Goal: Transaction & Acquisition: Purchase product/service

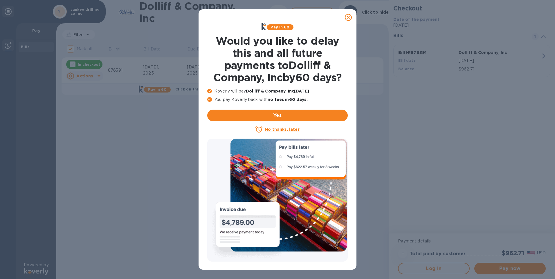
click at [349, 16] on icon at bounding box center [348, 17] width 7 height 7
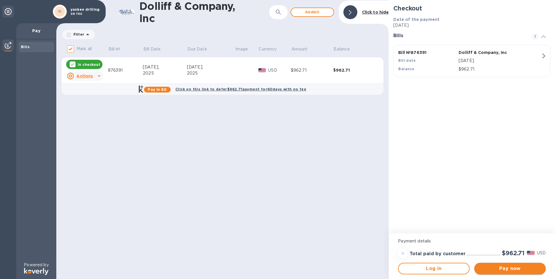
click at [521, 268] on span "Pay now" at bounding box center [510, 268] width 62 height 7
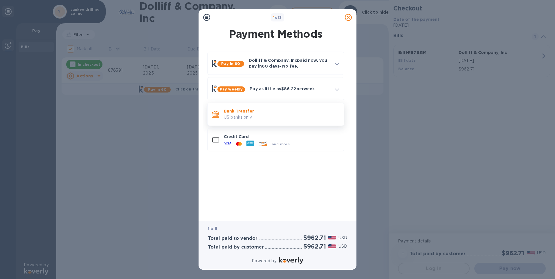
click at [259, 113] on p "Bank Transfer" at bounding box center [281, 111] width 115 height 6
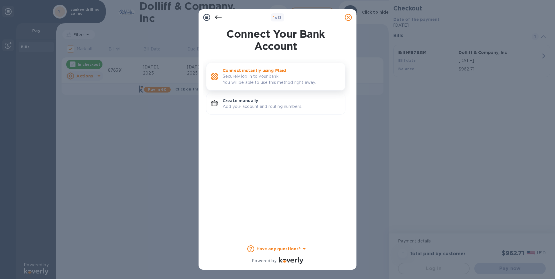
click at [267, 77] on p "Securely log in to your bank. You will be able to use this method right away." at bounding box center [282, 79] width 118 height 12
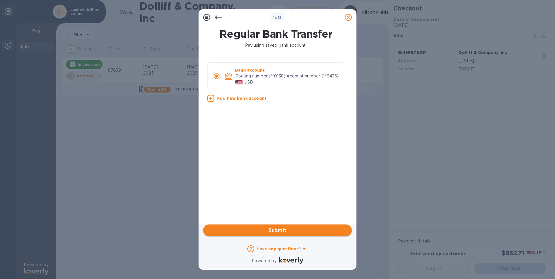
click at [258, 232] on span "Submit" at bounding box center [277, 230] width 139 height 7
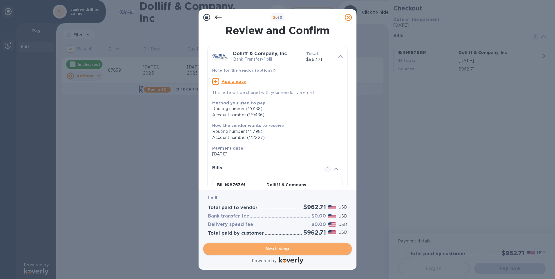
click at [266, 252] on span "Next step" at bounding box center [277, 248] width 139 height 7
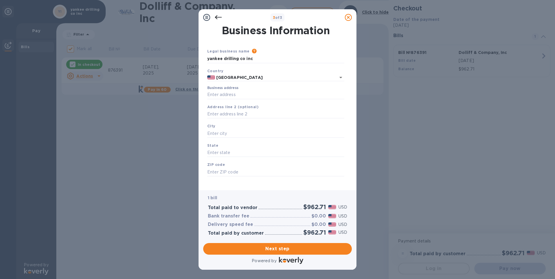
click at [220, 18] on icon at bounding box center [218, 17] width 7 height 7
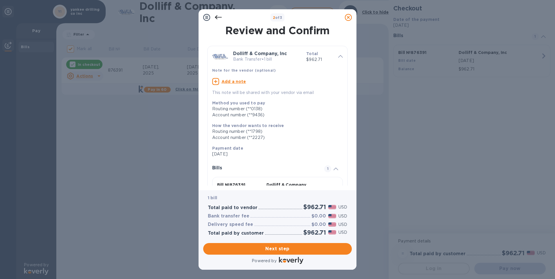
scroll to position [44, 0]
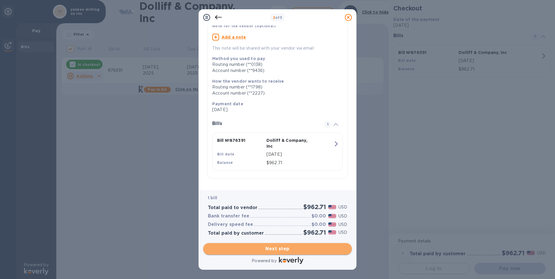
click at [306, 250] on span "Next step" at bounding box center [277, 248] width 139 height 7
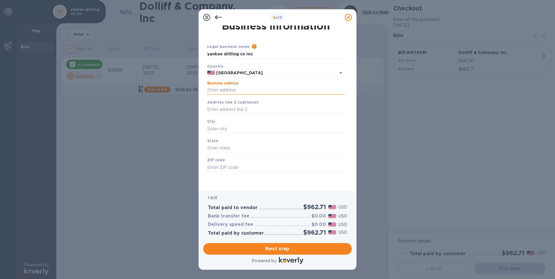
click at [233, 88] on input "Business address" at bounding box center [275, 90] width 137 height 9
type input "[STREET_ADDRESS]"
type input "[GEOGRAPHIC_DATA]"
type input "ma"
type input "02762"
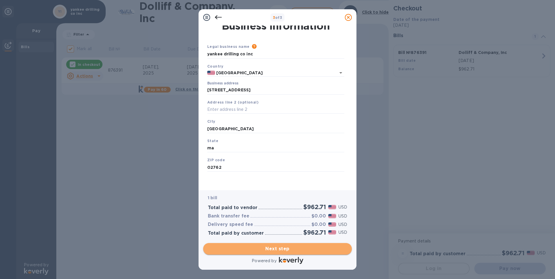
click at [275, 250] on span "Next step" at bounding box center [277, 248] width 139 height 7
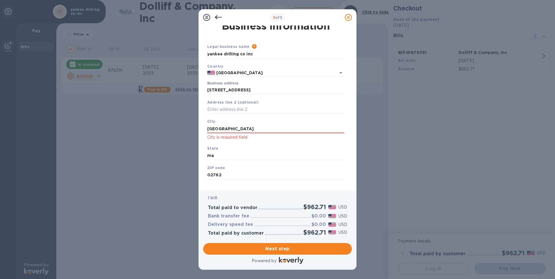
drag, startPoint x: 237, startPoint y: 126, endPoint x: 195, endPoint y: 132, distance: 42.1
click at [195, 132] on div "3 of 3 Business Information Legal business name Please provide the legal name t…" at bounding box center [277, 139] width 555 height 279
type input "[GEOGRAPHIC_DATA]"
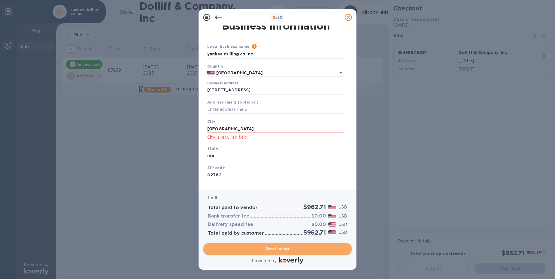
click at [276, 249] on span "Next step" at bounding box center [277, 248] width 139 height 7
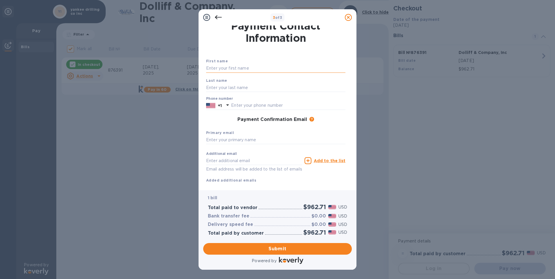
click at [235, 67] on input "text" at bounding box center [275, 68] width 139 height 9
type input "[PERSON_NAME]"
type input "5087260783"
click at [224, 140] on input "text" at bounding box center [275, 140] width 139 height 9
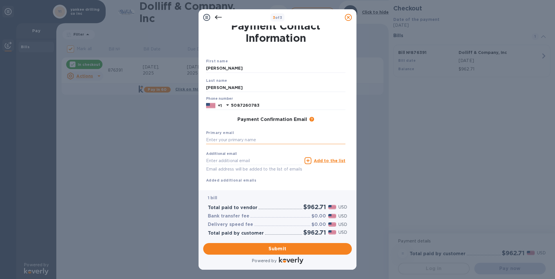
type input "[EMAIL_ADDRESS][DOMAIN_NAME]"
click at [286, 248] on span "Submit" at bounding box center [277, 248] width 139 height 7
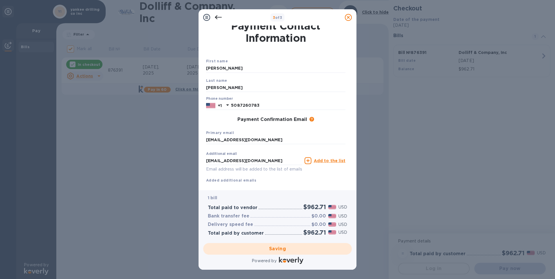
checkbox input "false"
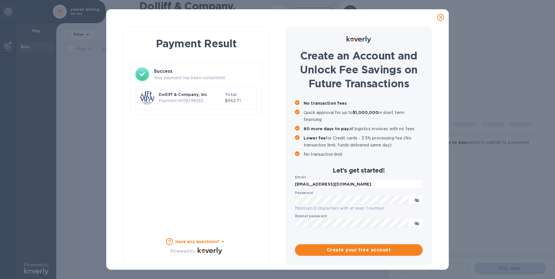
scroll to position [0, 0]
